Goal: Information Seeking & Learning: Check status

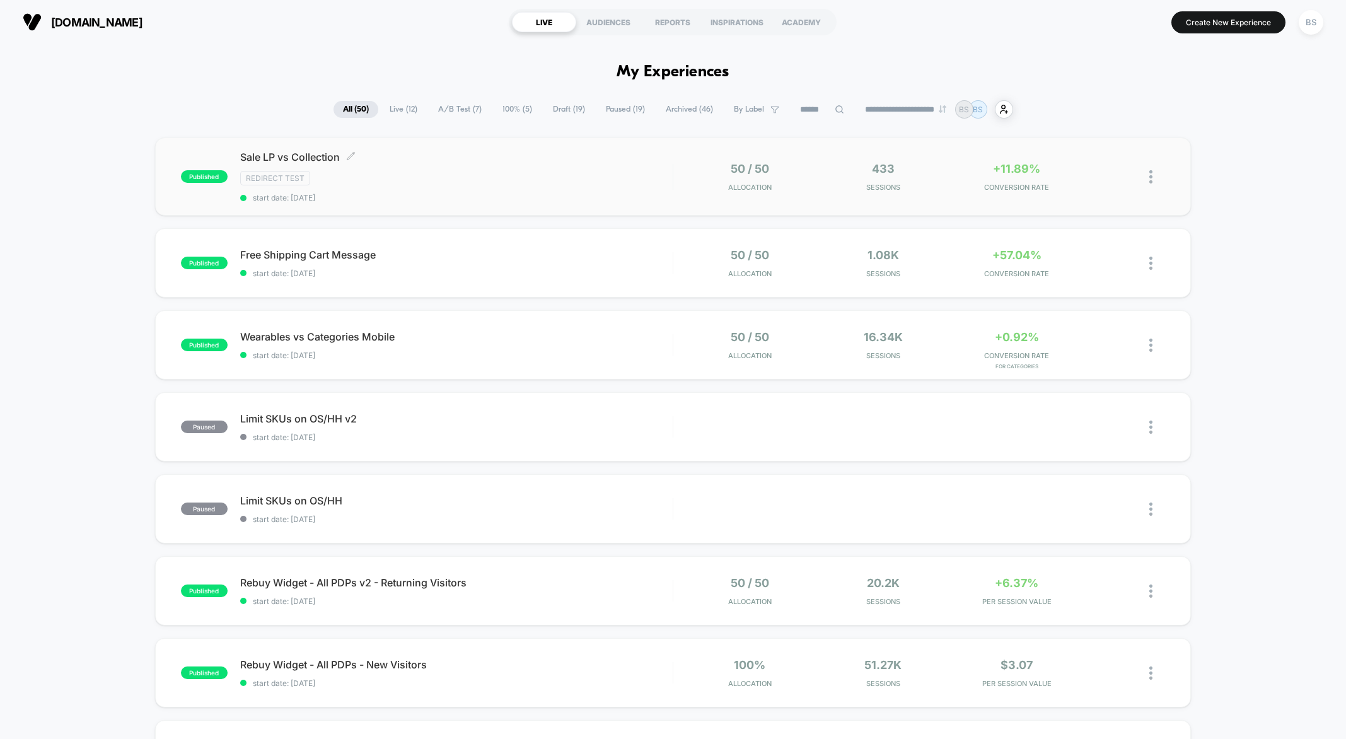
click at [566, 195] on span "start date: [DATE]" at bounding box center [456, 197] width 433 height 9
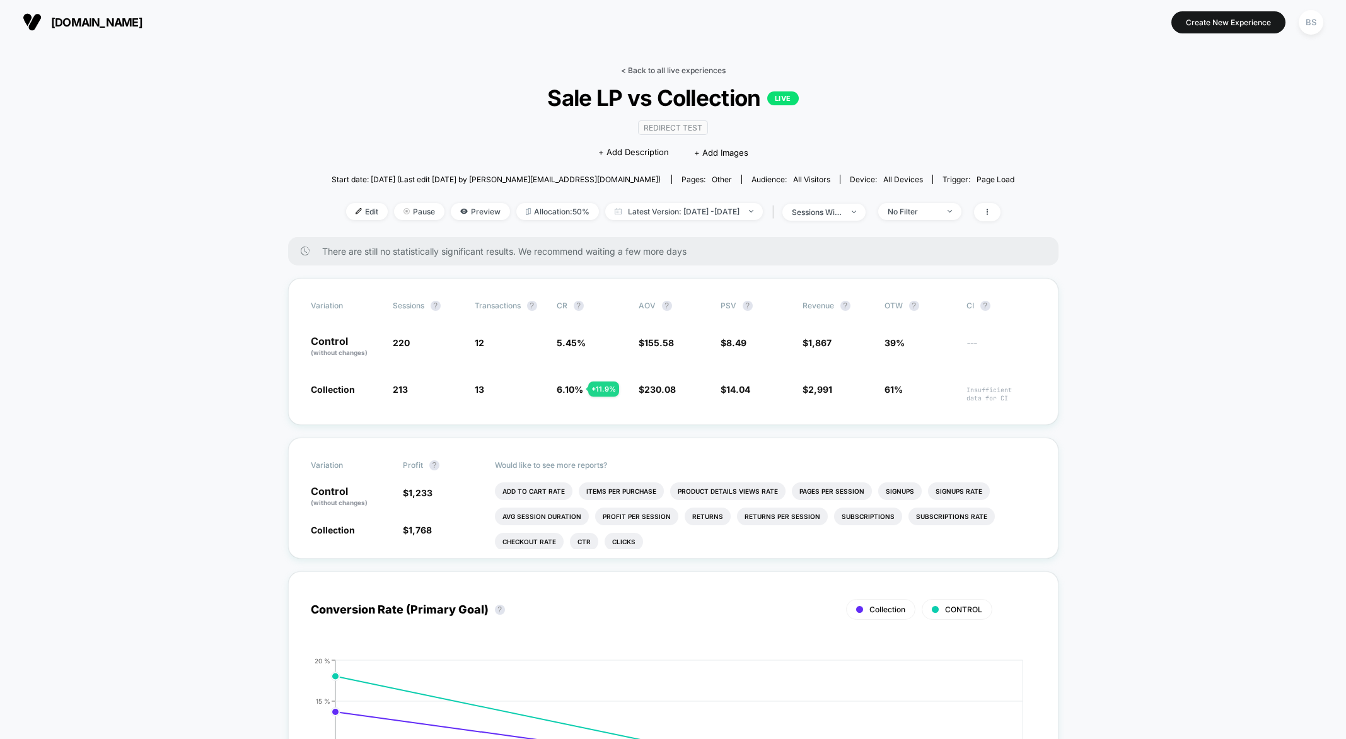
click at [641, 74] on link "< Back to all live experiences" at bounding box center [673, 70] width 105 height 9
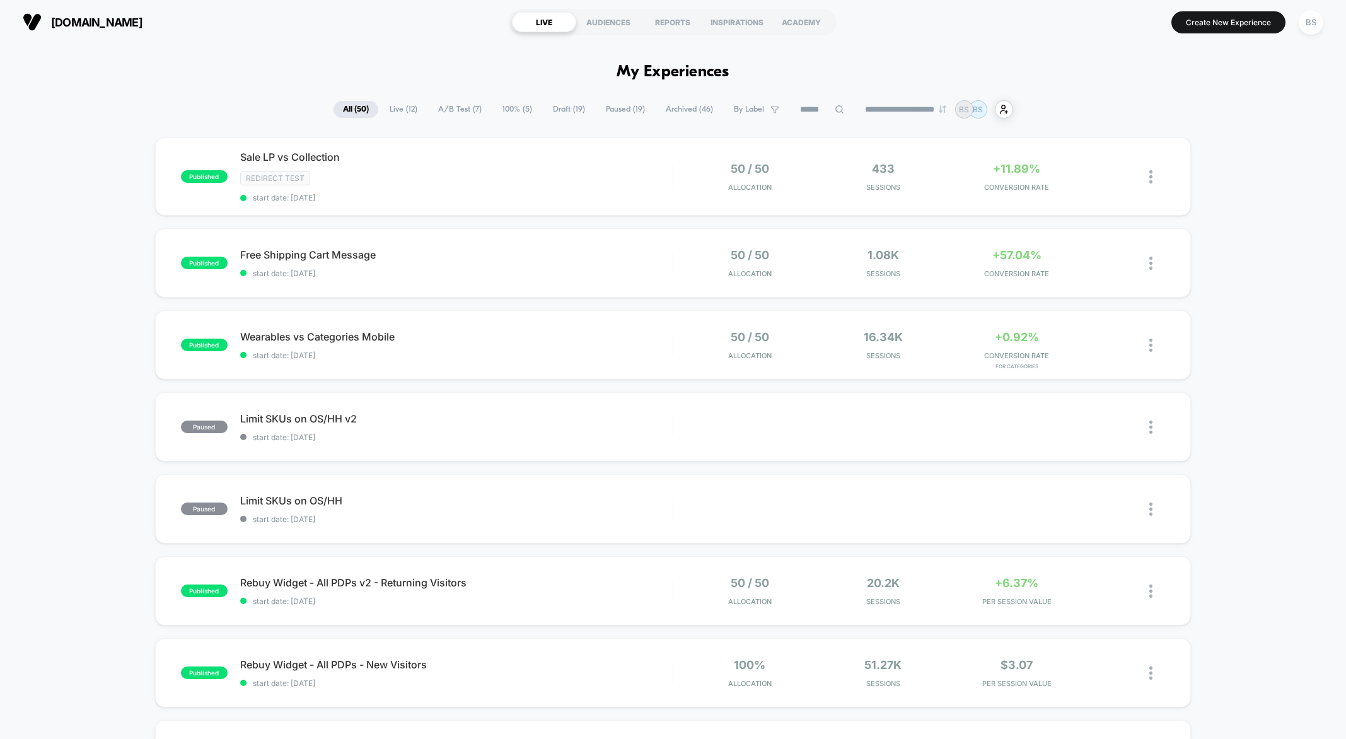
click at [707, 300] on div "published Sale LP vs Collection Redirect Test start date: [DATE] 50 / 50 Alloca…" at bounding box center [673, 658] width 1346 height 1043
click at [702, 274] on div "50 / 50 Allocation" at bounding box center [749, 263] width 127 height 30
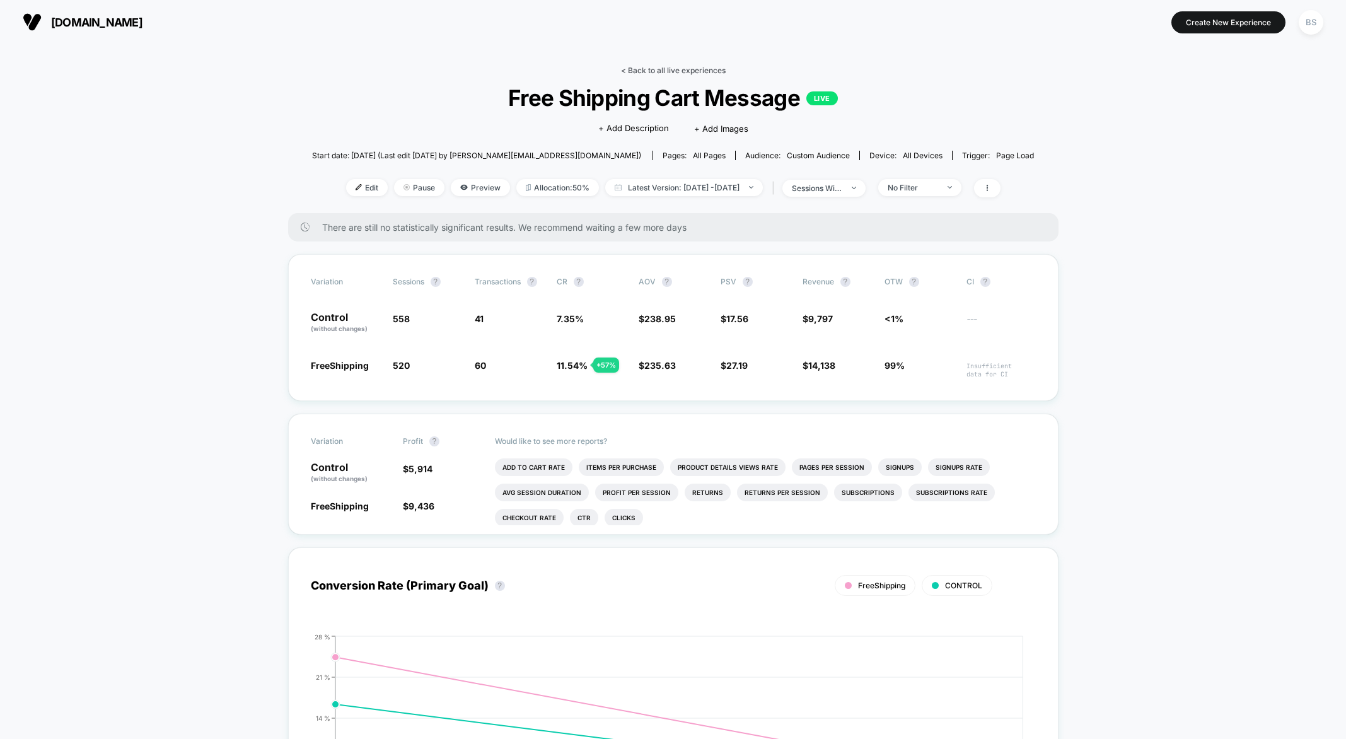
click at [631, 73] on link "< Back to all live experiences" at bounding box center [673, 70] width 105 height 9
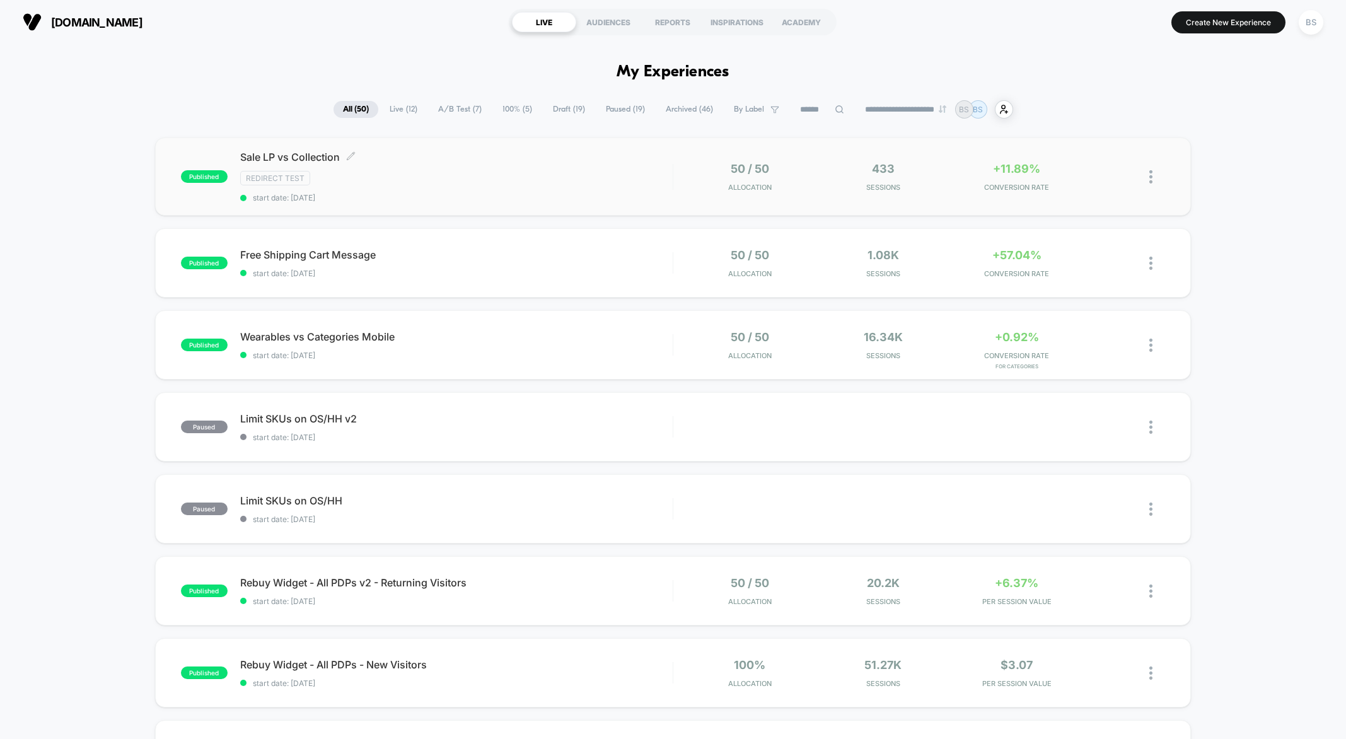
click at [552, 155] on span "Sale LP vs Collection Click to edit experience details" at bounding box center [456, 157] width 433 height 13
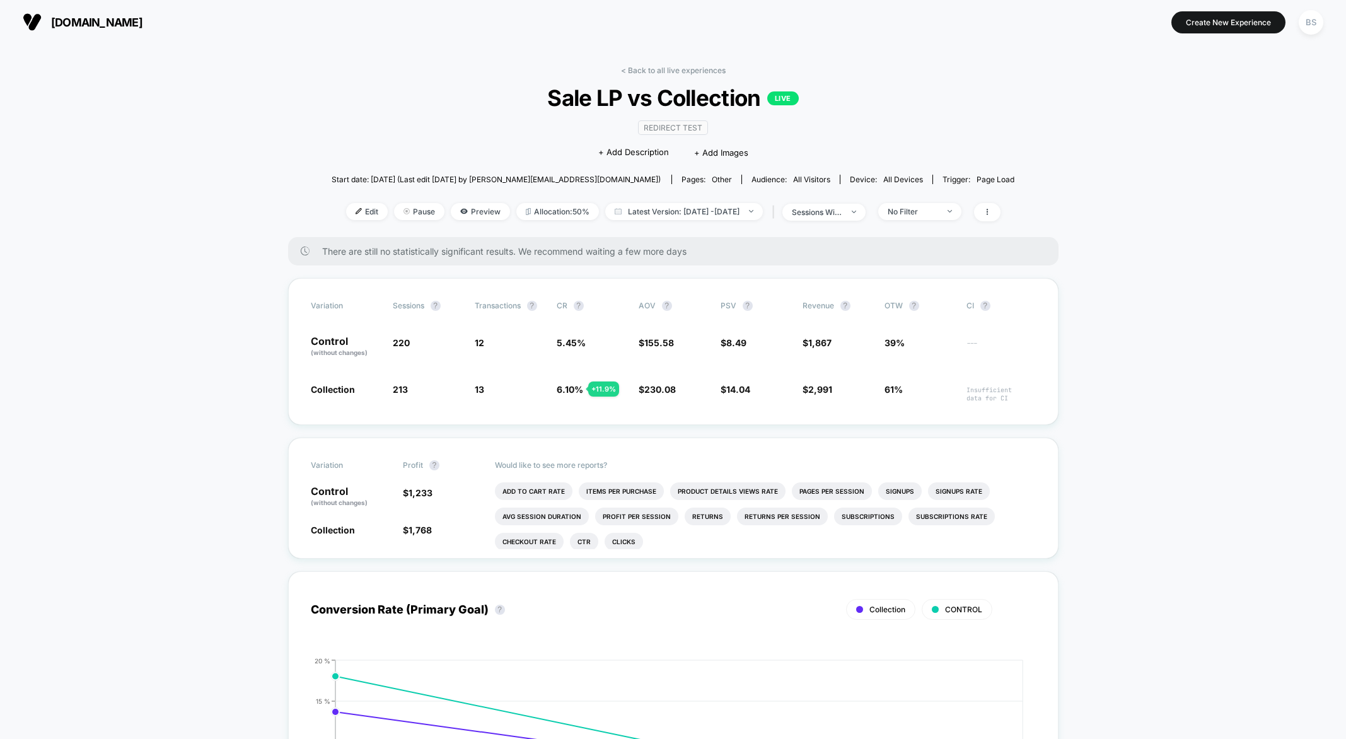
click at [622, 76] on div "< Back to all live experiences Sale LP vs Collection LIVE Redirect Test Click t…" at bounding box center [674, 152] width 684 height 172
click at [627, 66] on link "< Back to all live experiences" at bounding box center [673, 70] width 105 height 9
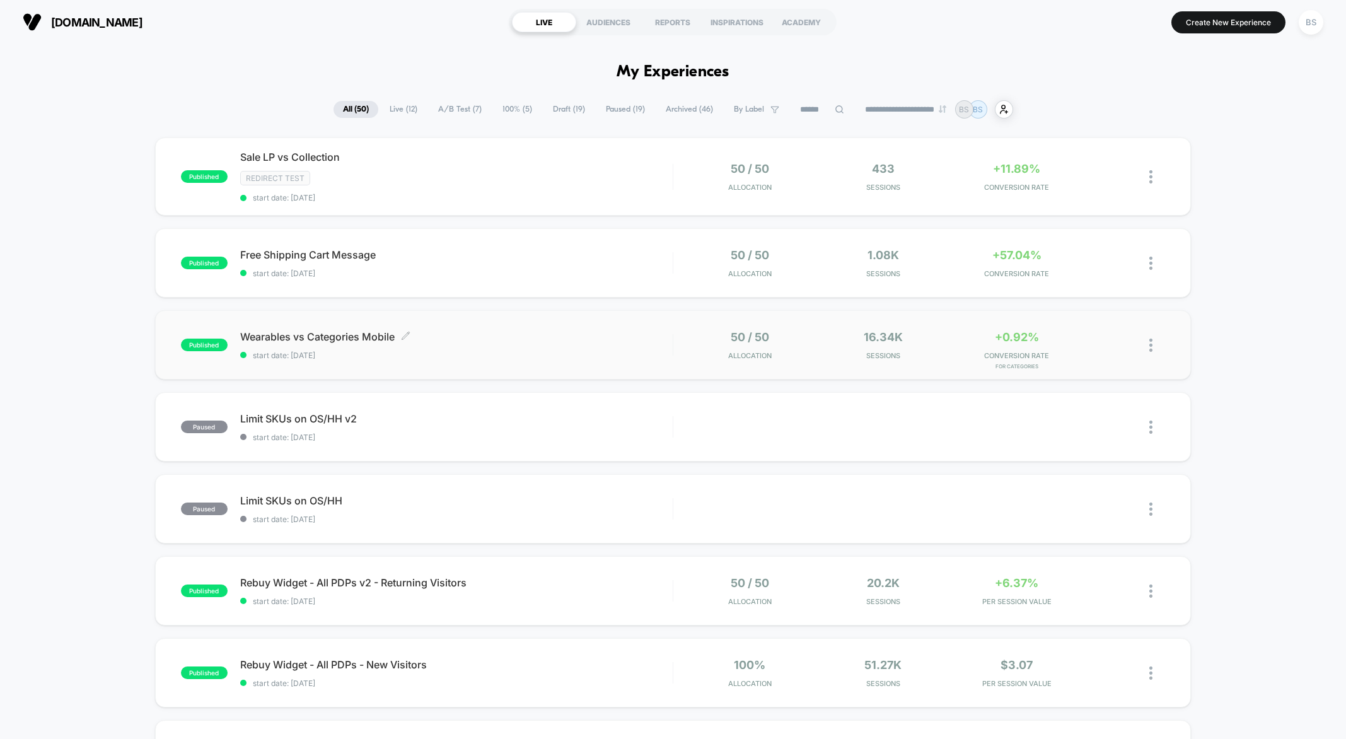
click at [556, 338] on span "Wearables vs Categories Mobile Click to edit experience details" at bounding box center [456, 336] width 433 height 13
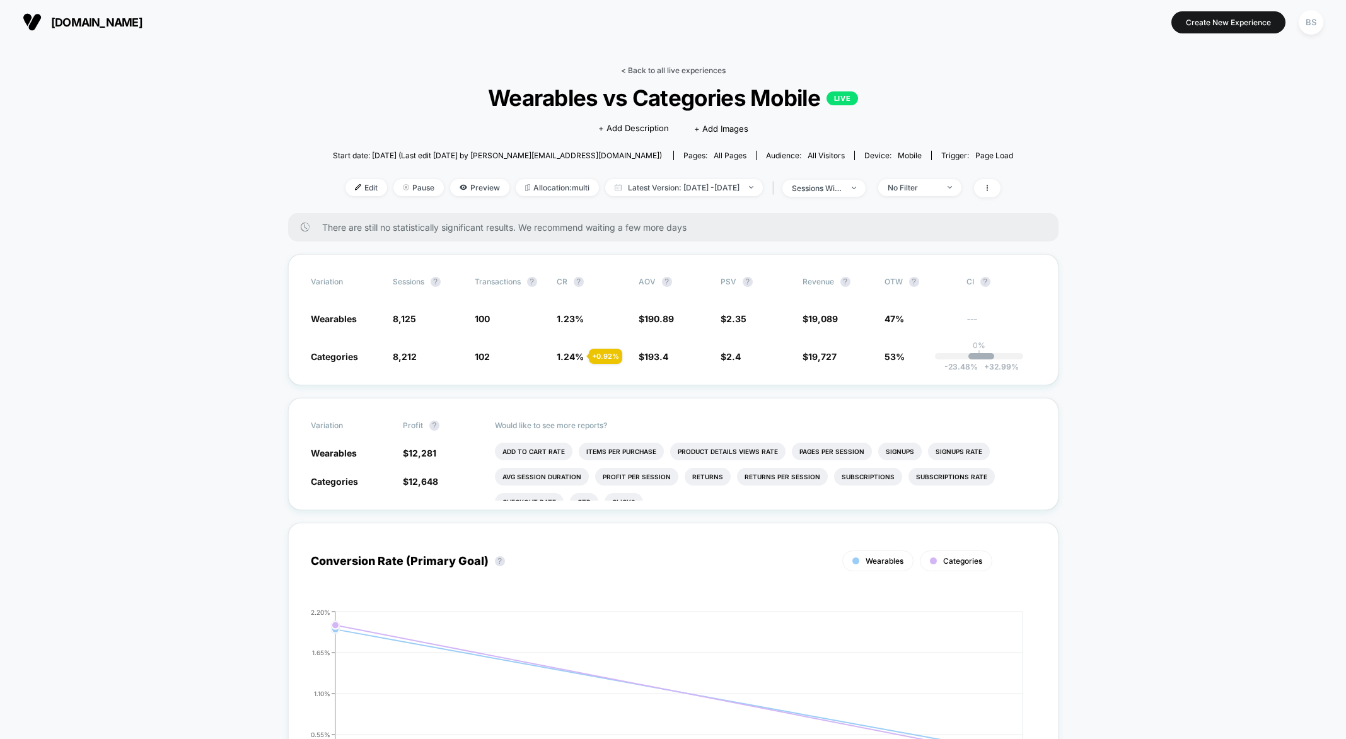
click at [661, 68] on link "< Back to all live experiences" at bounding box center [673, 70] width 105 height 9
